Goal: Book appointment/travel/reservation

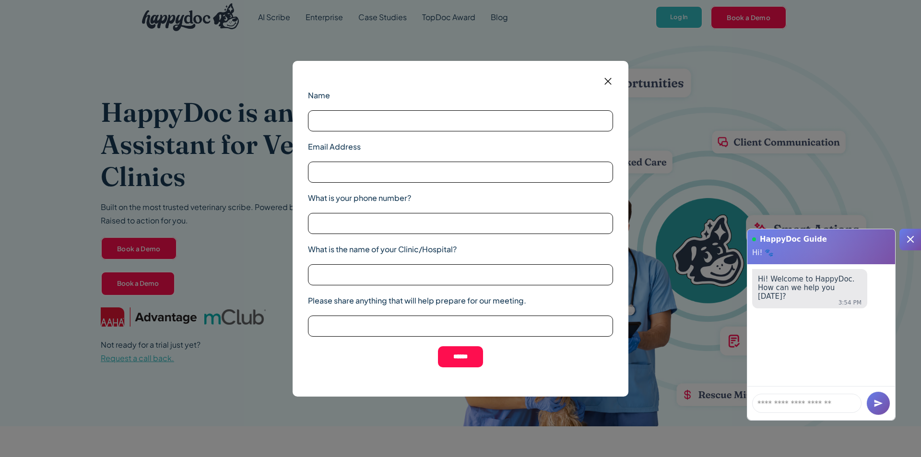
click at [611, 82] on img at bounding box center [608, 81] width 12 height 12
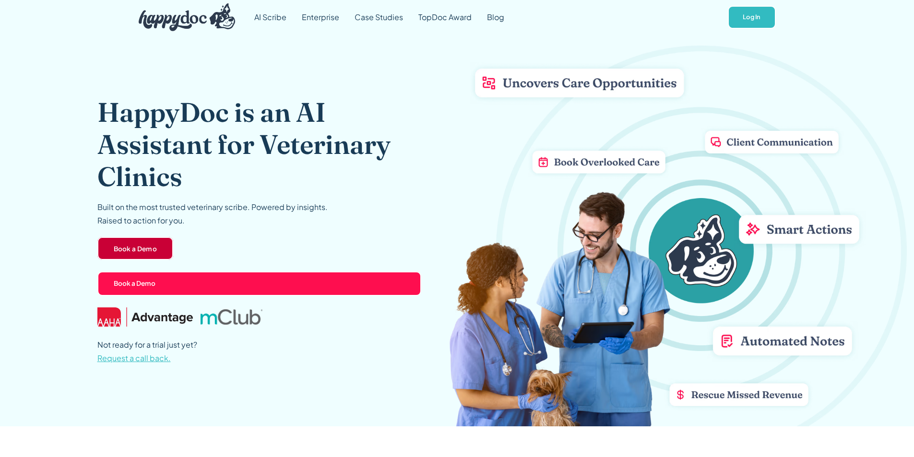
click at [138, 251] on link "Book a Demo" at bounding box center [135, 248] width 76 height 23
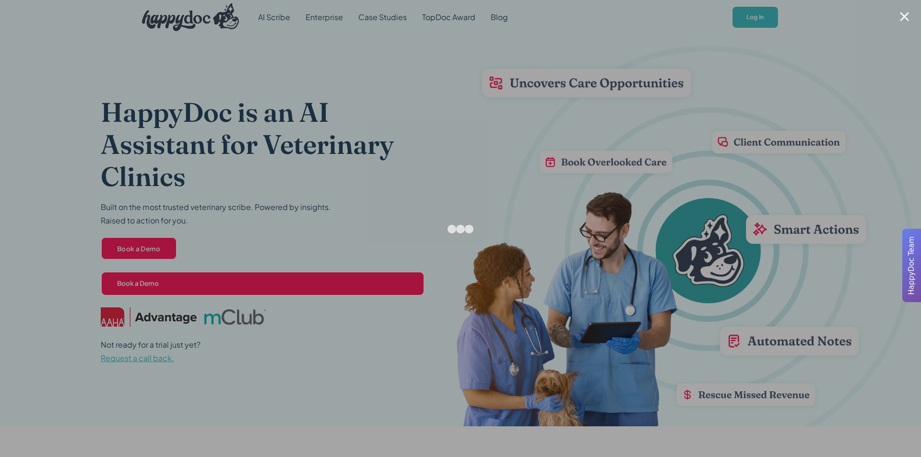
click at [906, 15] on div at bounding box center [904, 16] width 9 height 9
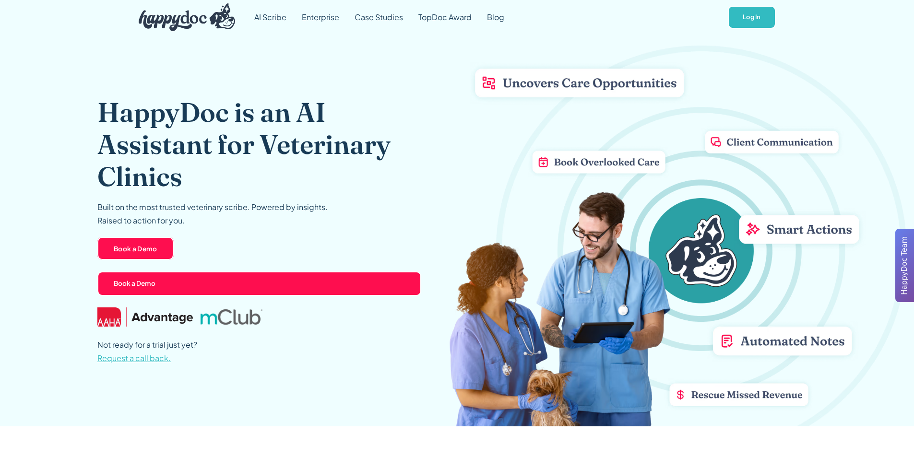
drag, startPoint x: 171, startPoint y: 277, endPoint x: 200, endPoint y: 273, distance: 30.0
click at [171, 277] on link "Book a Demo" at bounding box center [259, 283] width 324 height 25
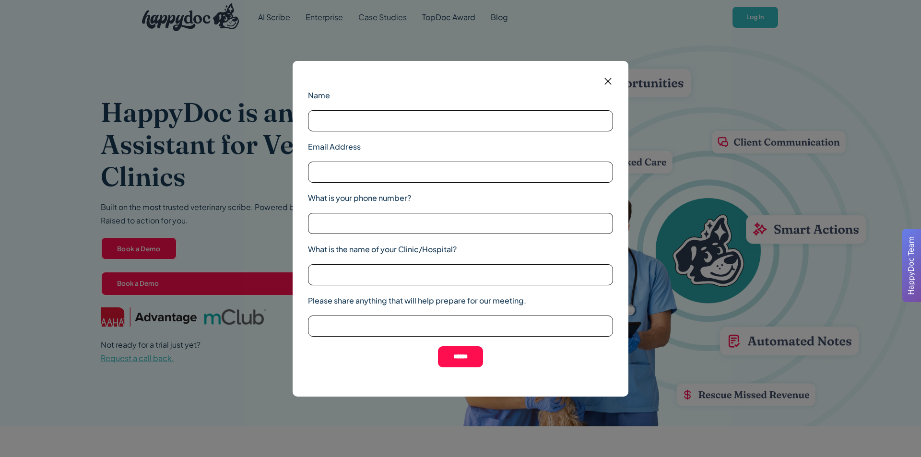
click at [610, 79] on img at bounding box center [608, 81] width 12 height 12
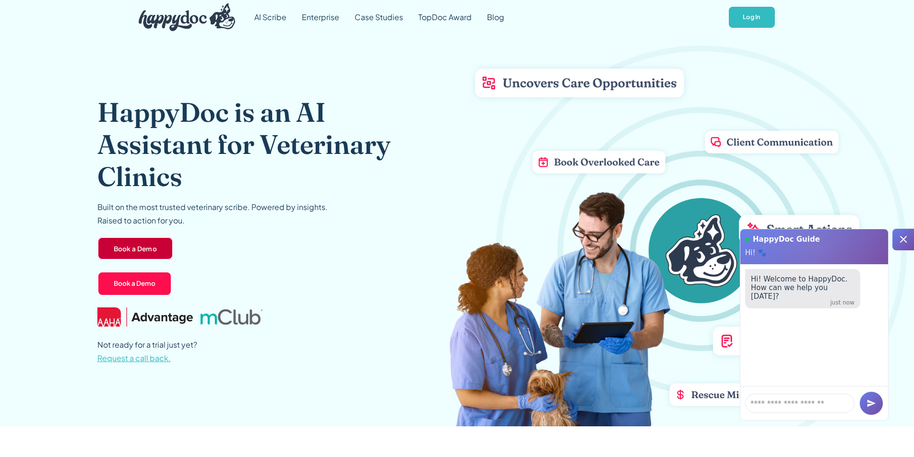
click at [129, 241] on link "Book a Demo" at bounding box center [135, 248] width 76 height 23
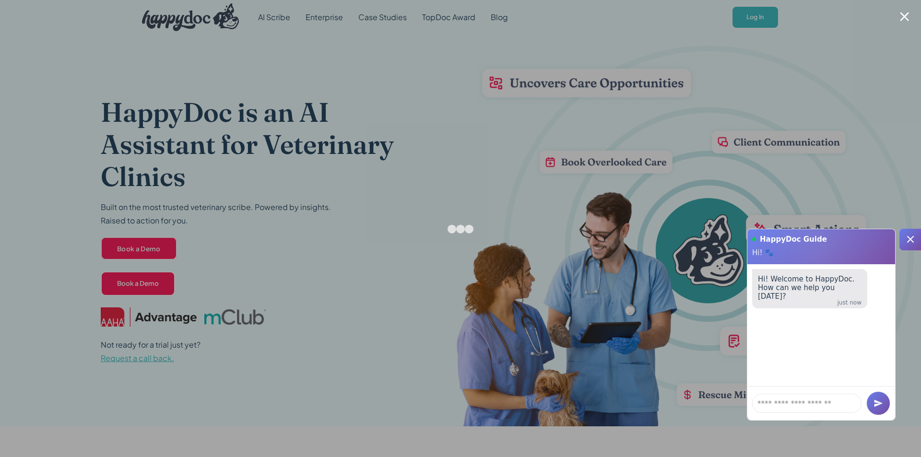
drag, startPoint x: 902, startPoint y: 17, endPoint x: 454, endPoint y: 56, distance: 450.0
click at [902, 17] on div at bounding box center [904, 16] width 9 height 9
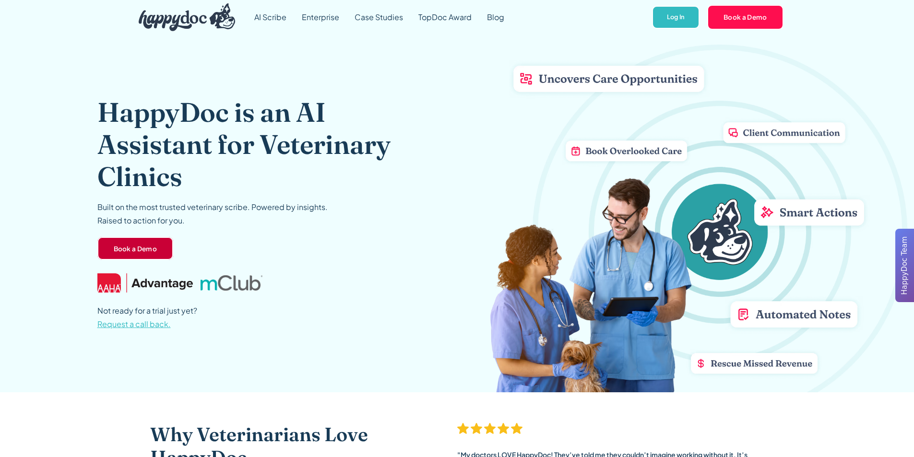
click at [126, 246] on link "Book a Demo" at bounding box center [135, 248] width 76 height 23
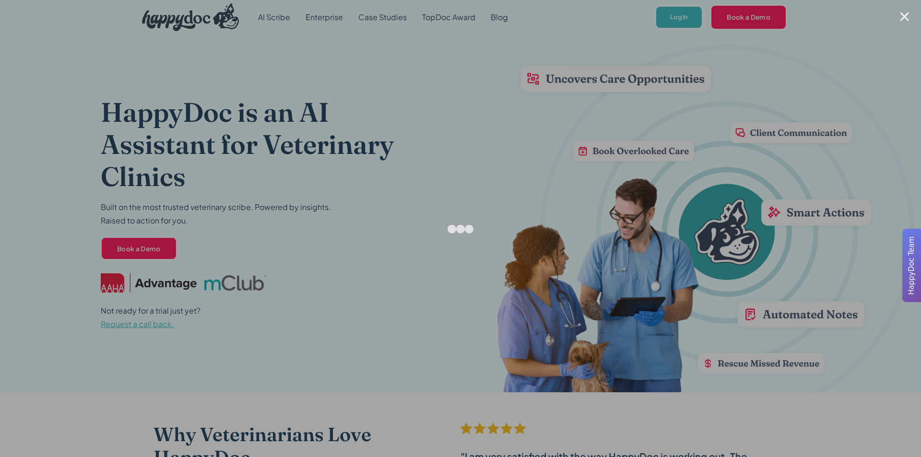
click at [901, 16] on div at bounding box center [904, 16] width 9 height 9
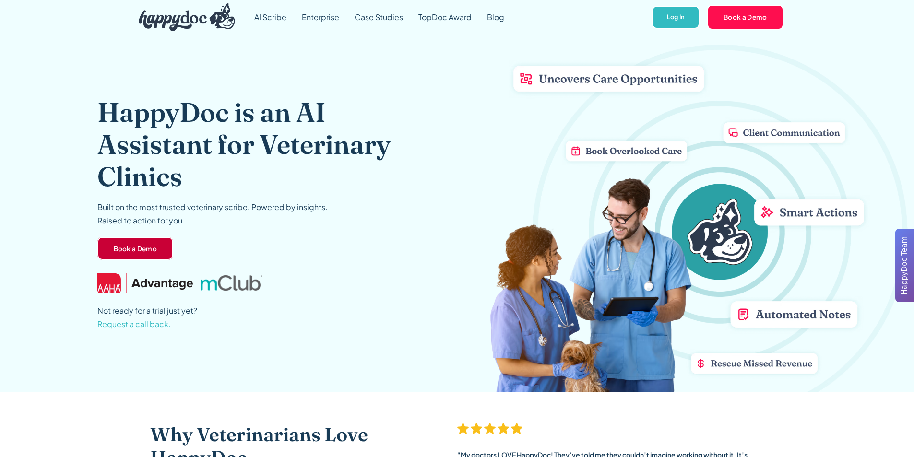
click at [122, 250] on link "Book a Demo" at bounding box center [135, 248] width 76 height 23
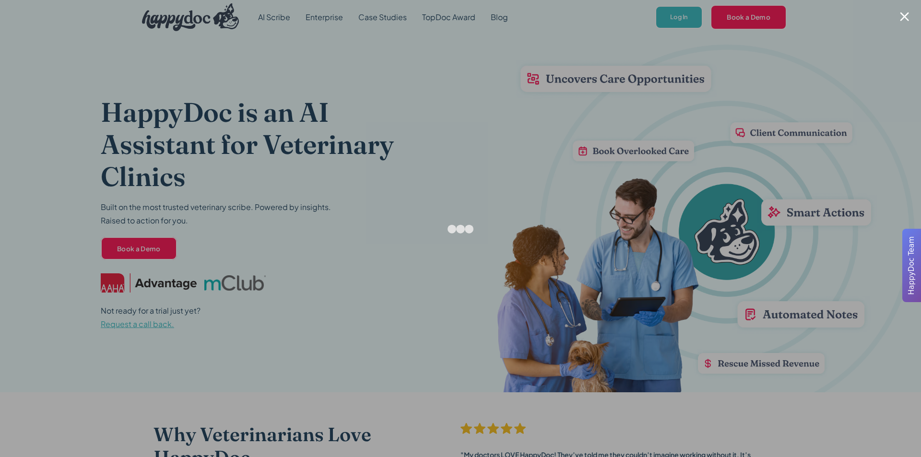
click at [904, 14] on div at bounding box center [904, 16] width 9 height 9
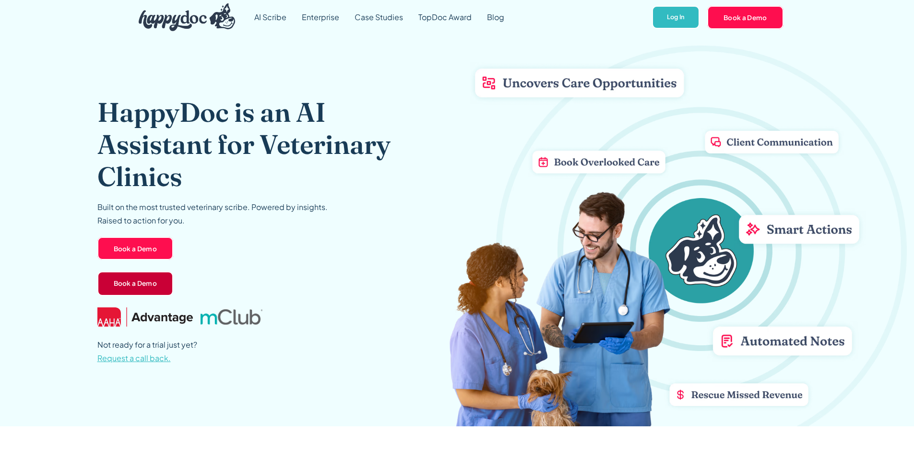
click at [129, 286] on link "Book a Demo" at bounding box center [135, 283] width 76 height 25
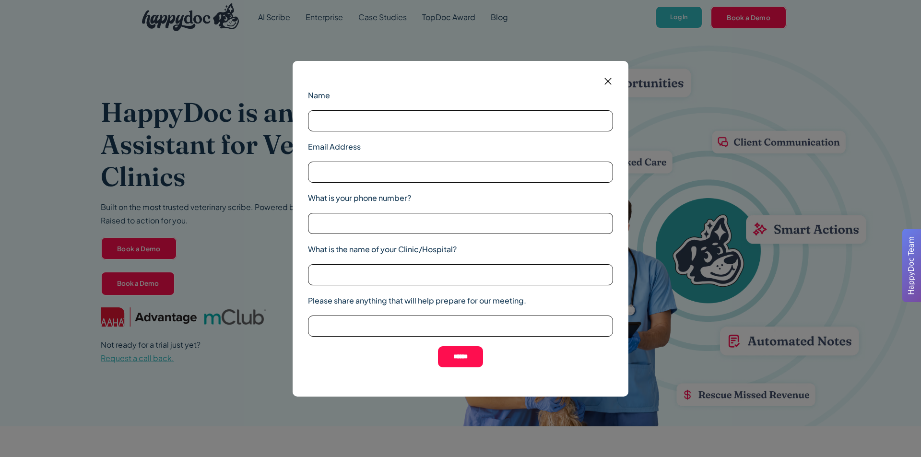
click at [606, 81] on img at bounding box center [608, 81] width 12 height 12
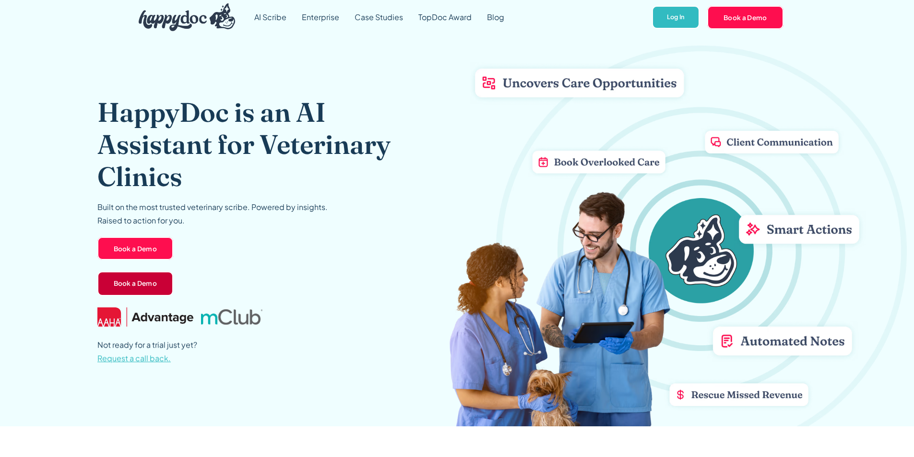
click at [135, 288] on link "Book a Demo" at bounding box center [135, 283] width 76 height 25
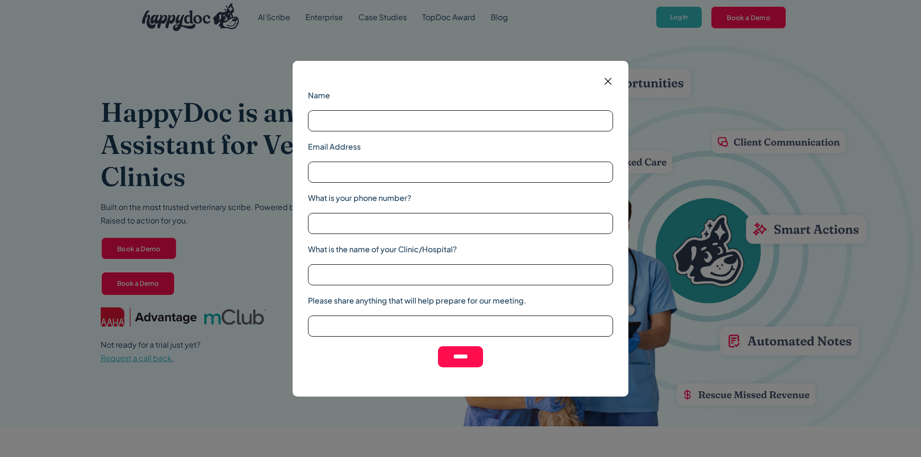
click at [607, 82] on img at bounding box center [608, 81] width 12 height 12
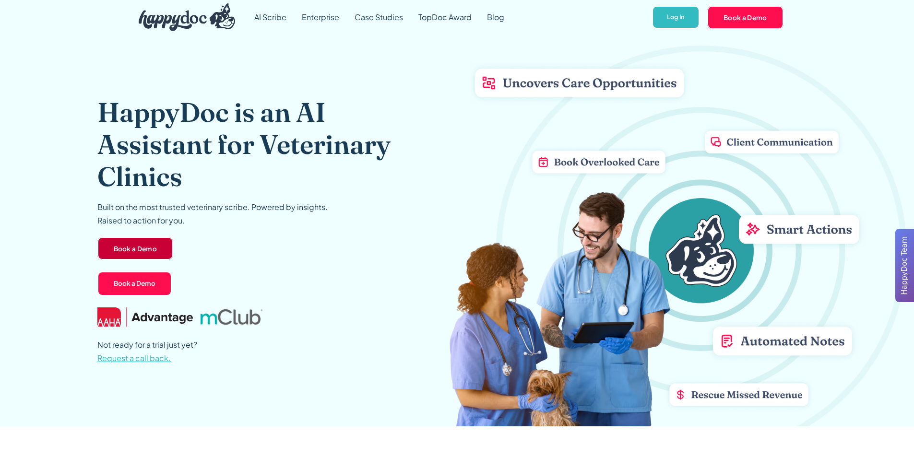
click at [111, 252] on link "Book a Demo" at bounding box center [135, 248] width 76 height 23
click at [125, 248] on link "Book a Demo" at bounding box center [135, 248] width 76 height 23
click at [132, 243] on link "Book a Demo" at bounding box center [135, 248] width 76 height 23
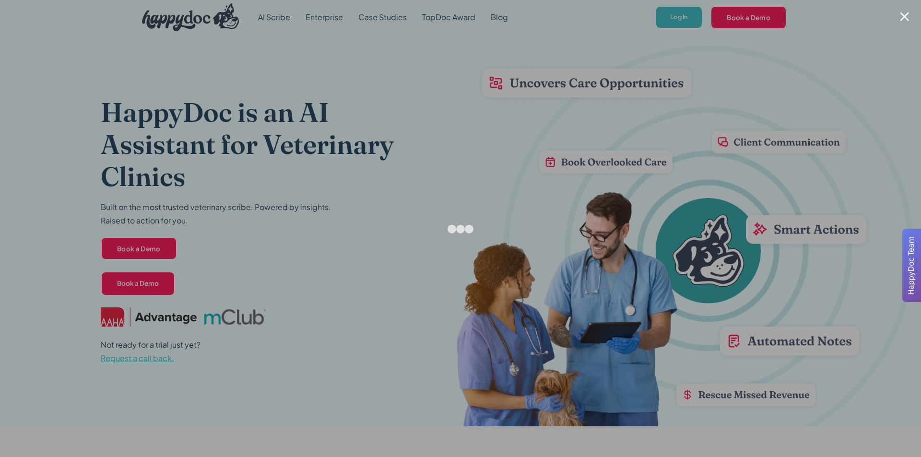
click at [901, 12] on div at bounding box center [904, 16] width 9 height 9
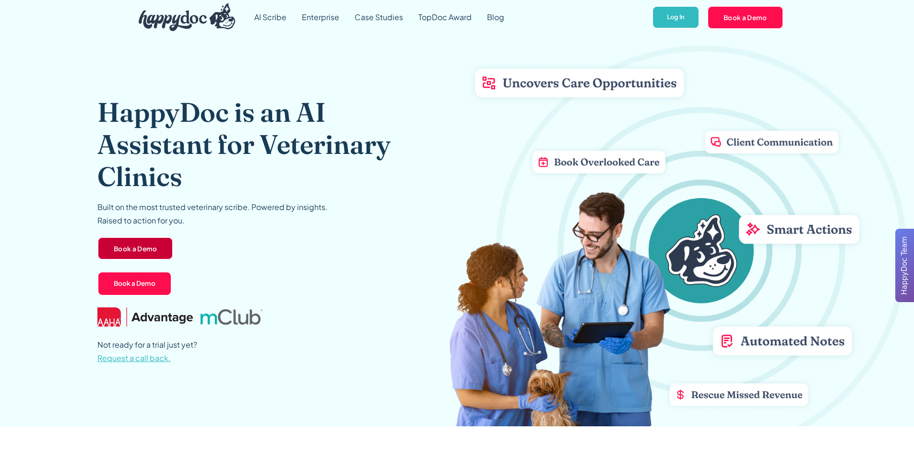
click at [158, 237] on link "Book a Demo" at bounding box center [135, 248] width 76 height 23
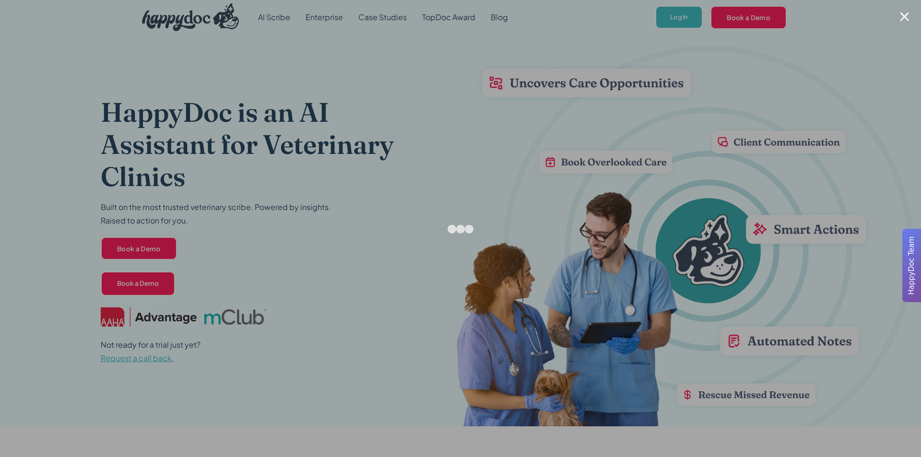
click at [903, 17] on div at bounding box center [904, 16] width 9 height 9
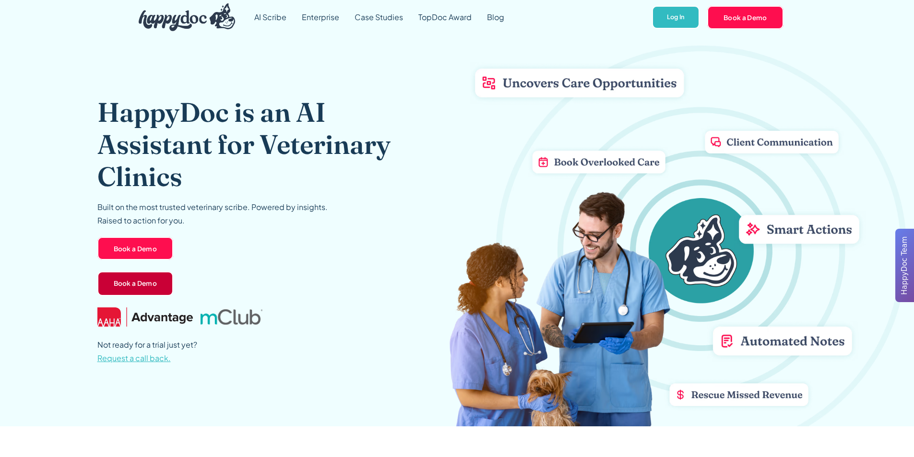
click at [136, 286] on link "Book a Demo" at bounding box center [135, 283] width 76 height 25
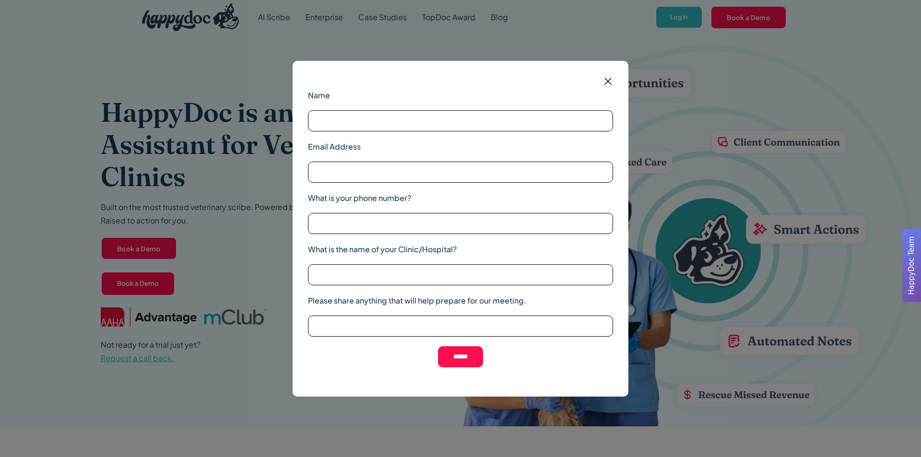
click at [605, 82] on img at bounding box center [608, 81] width 12 height 12
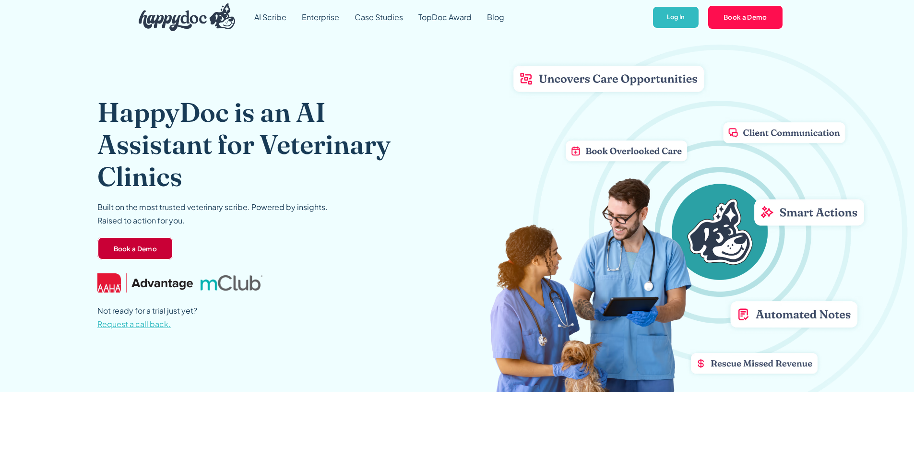
click at [134, 251] on link "Book a Demo" at bounding box center [135, 248] width 76 height 23
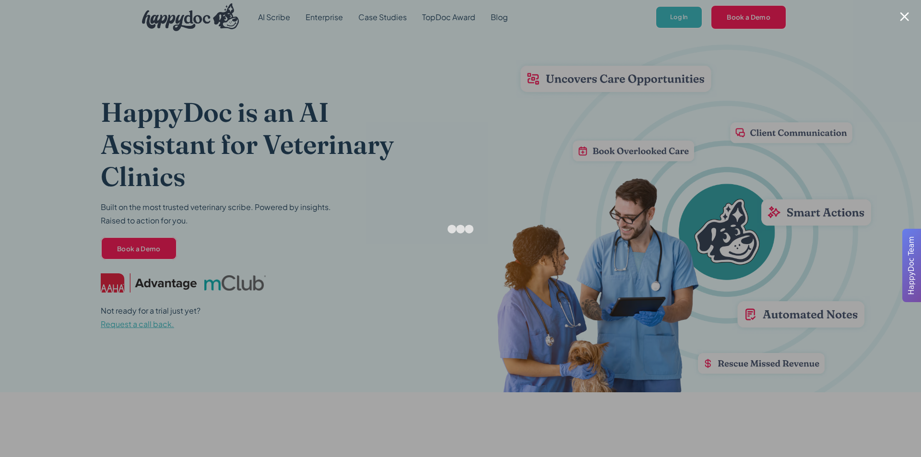
click at [900, 16] on div at bounding box center [904, 16] width 9 height 9
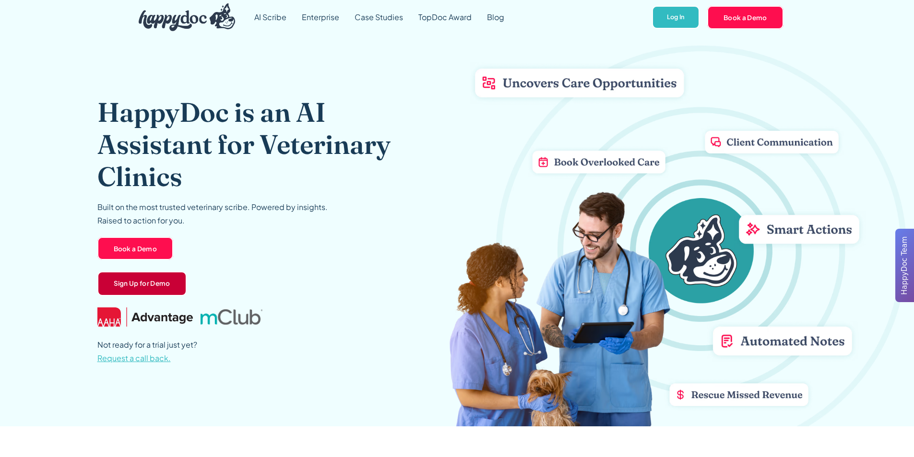
click at [134, 286] on link "Sign Up for Demo" at bounding box center [141, 283] width 89 height 25
